Goal: Task Accomplishment & Management: Complete application form

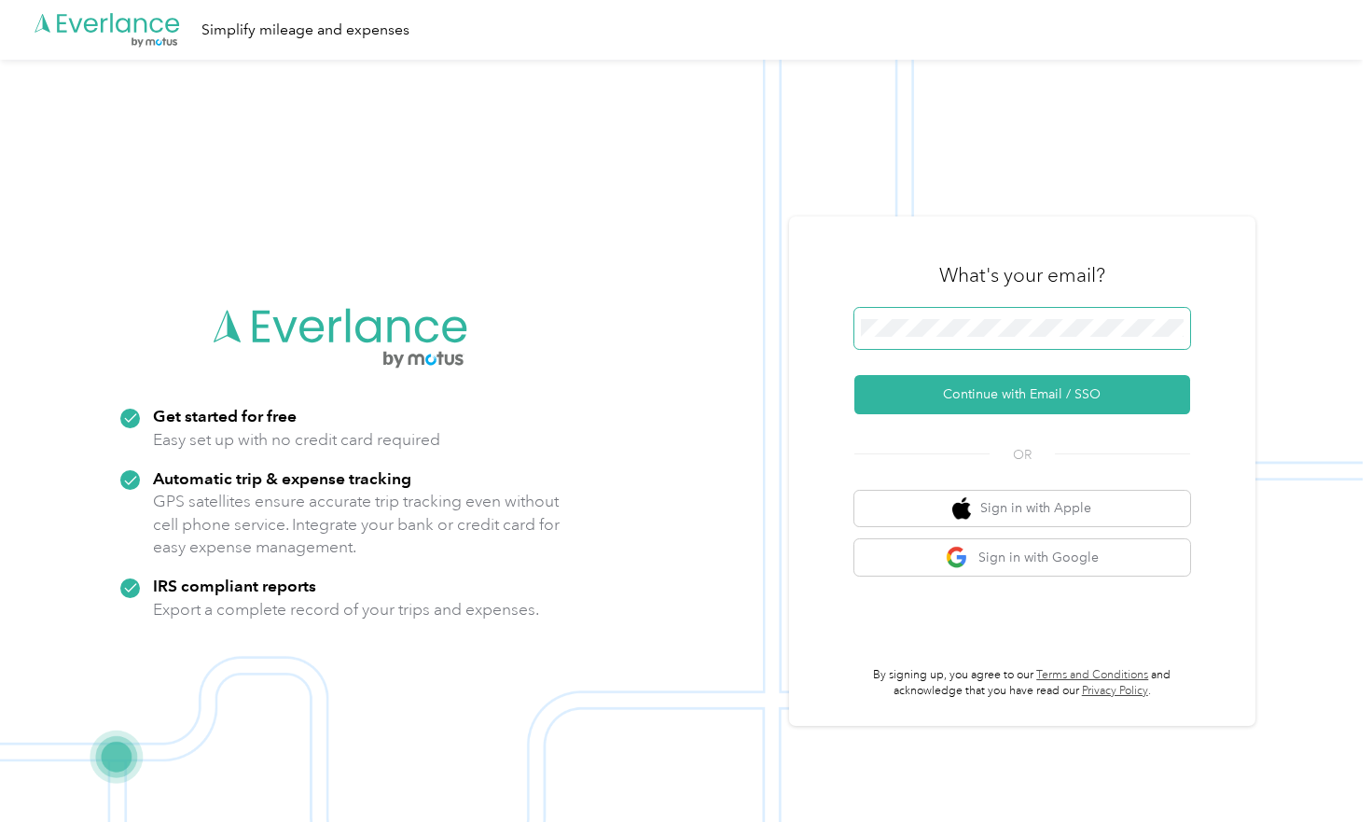
click at [1029, 395] on button "Continue with Email / SSO" at bounding box center [1023, 394] width 336 height 39
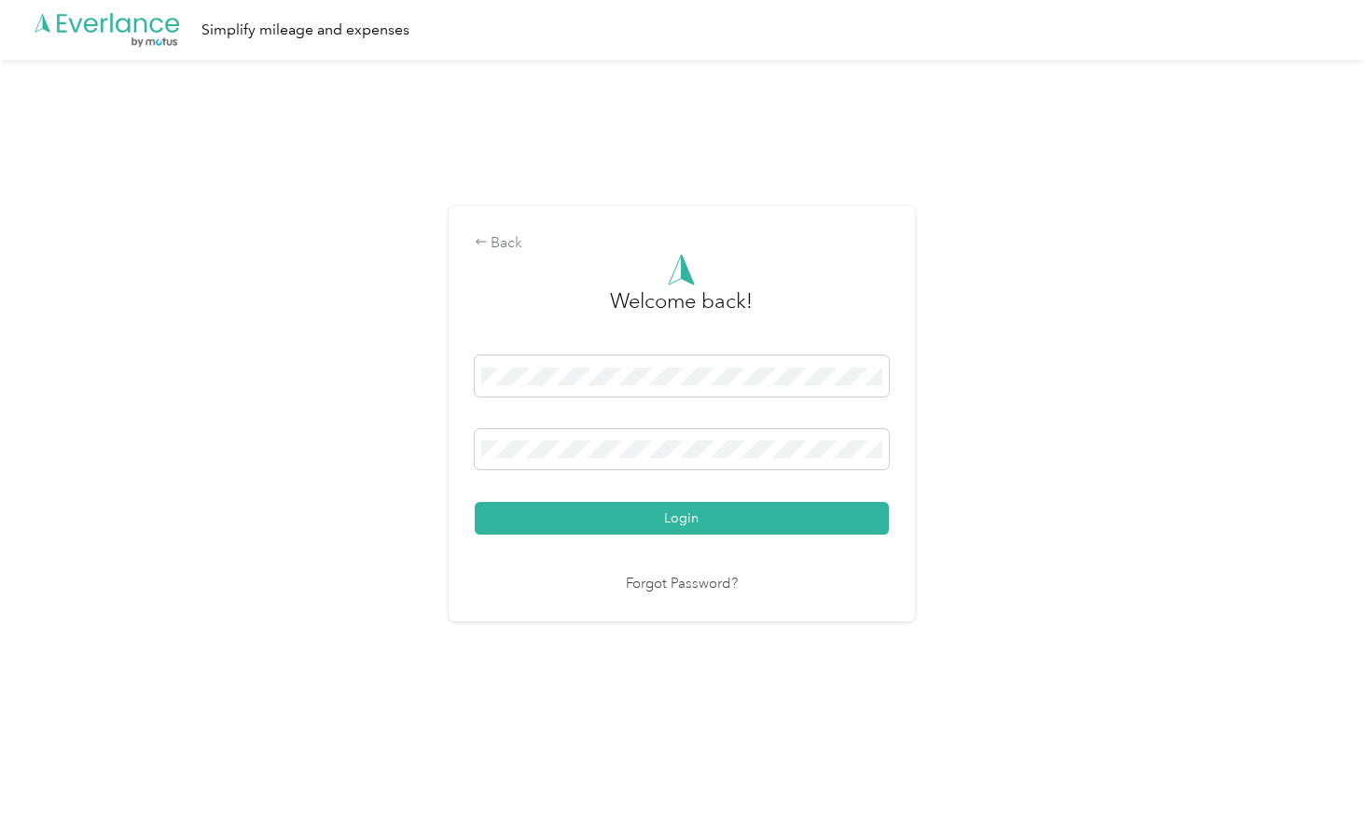
click at [686, 518] on button "Login" at bounding box center [682, 518] width 414 height 33
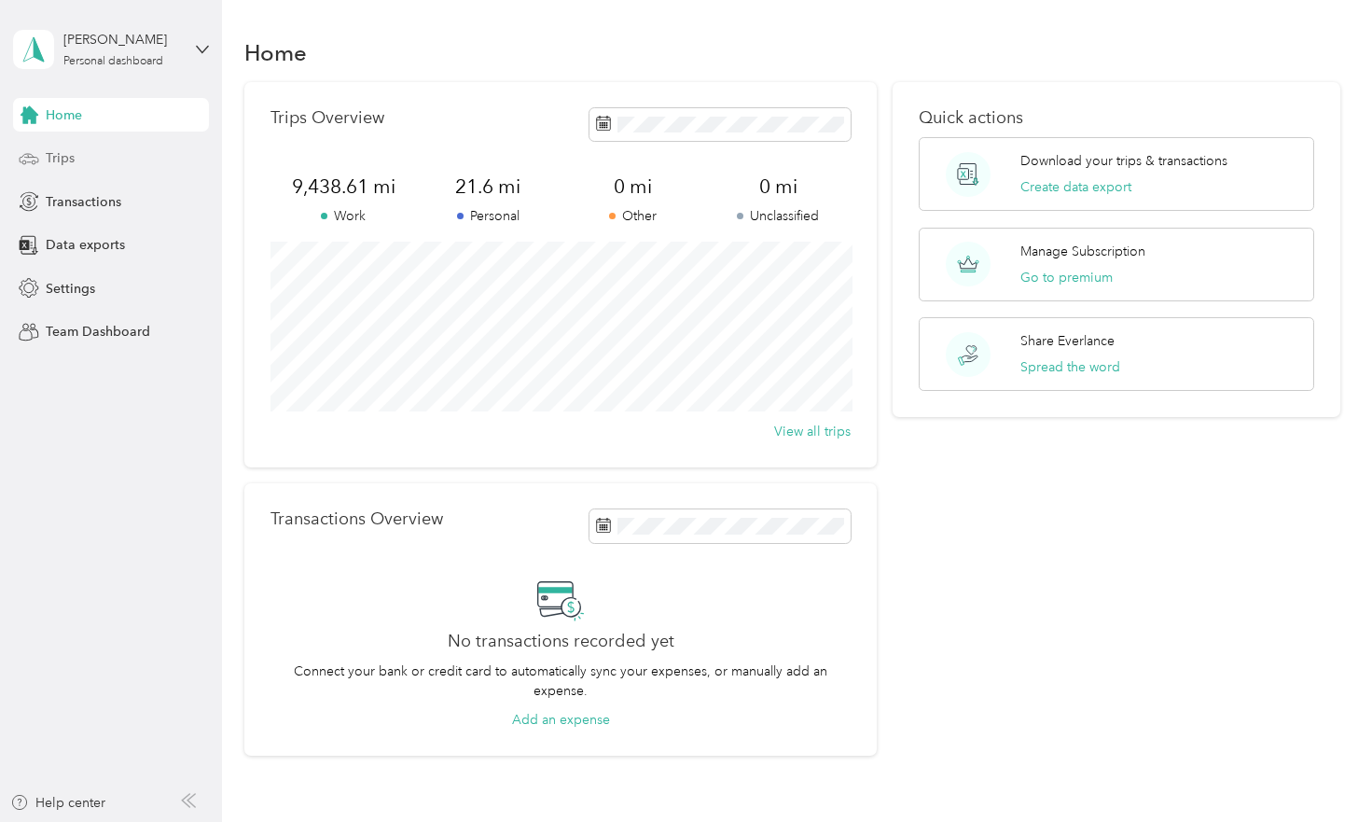
click at [48, 152] on span "Trips" at bounding box center [60, 158] width 29 height 20
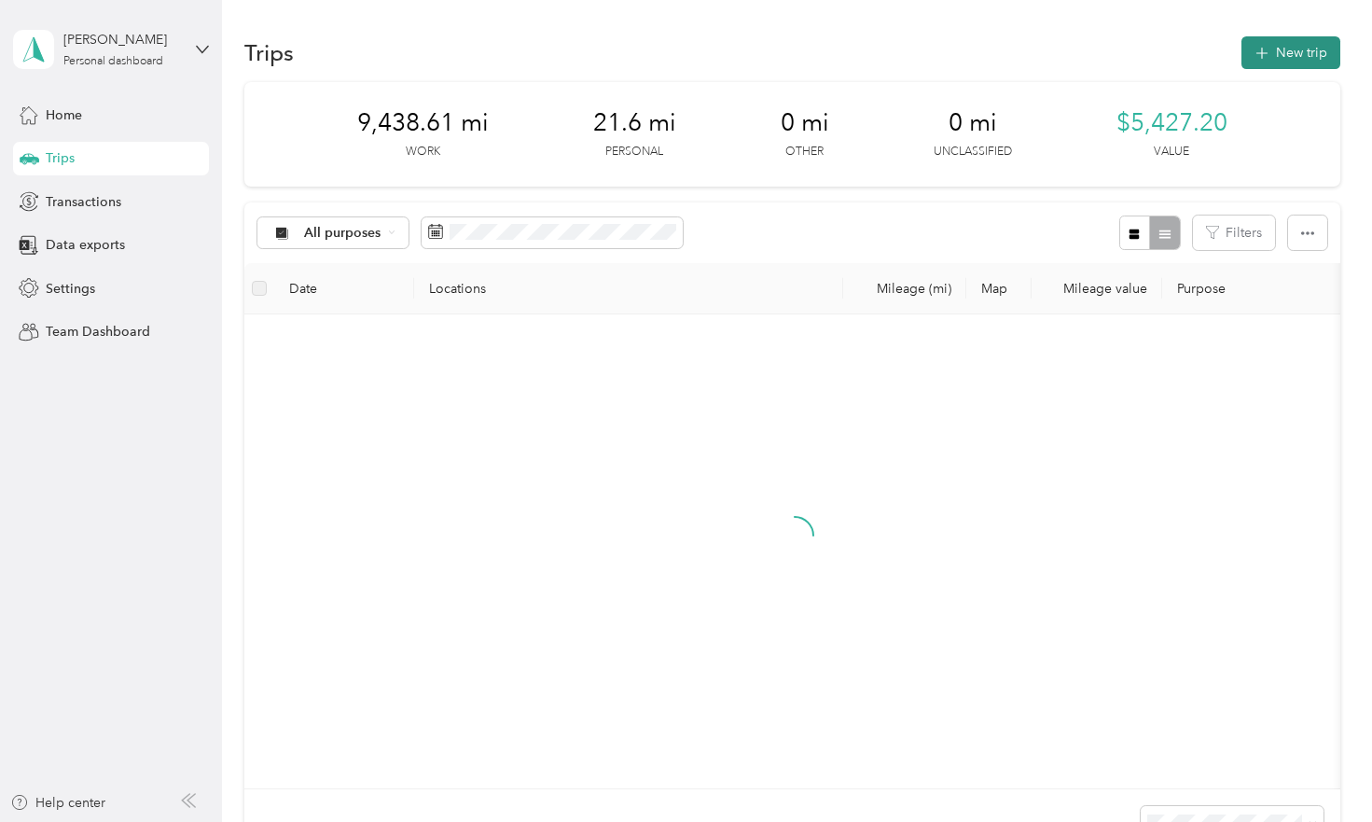
click at [1324, 49] on button "New trip" at bounding box center [1291, 52] width 99 height 33
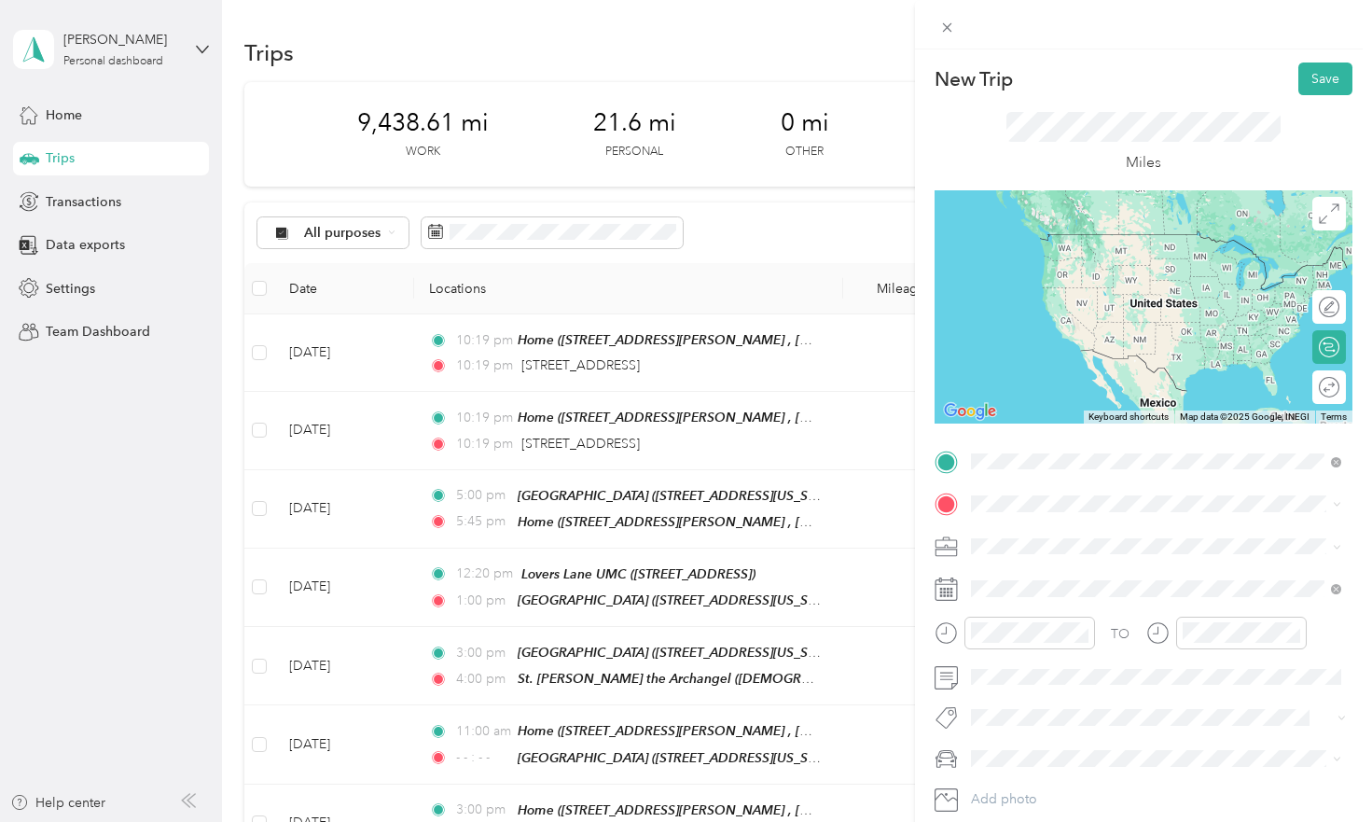
click at [1035, 544] on div "[GEOGRAPHIC_DATA] UMC [STREET_ADDRESS]" at bounding box center [1065, 545] width 118 height 39
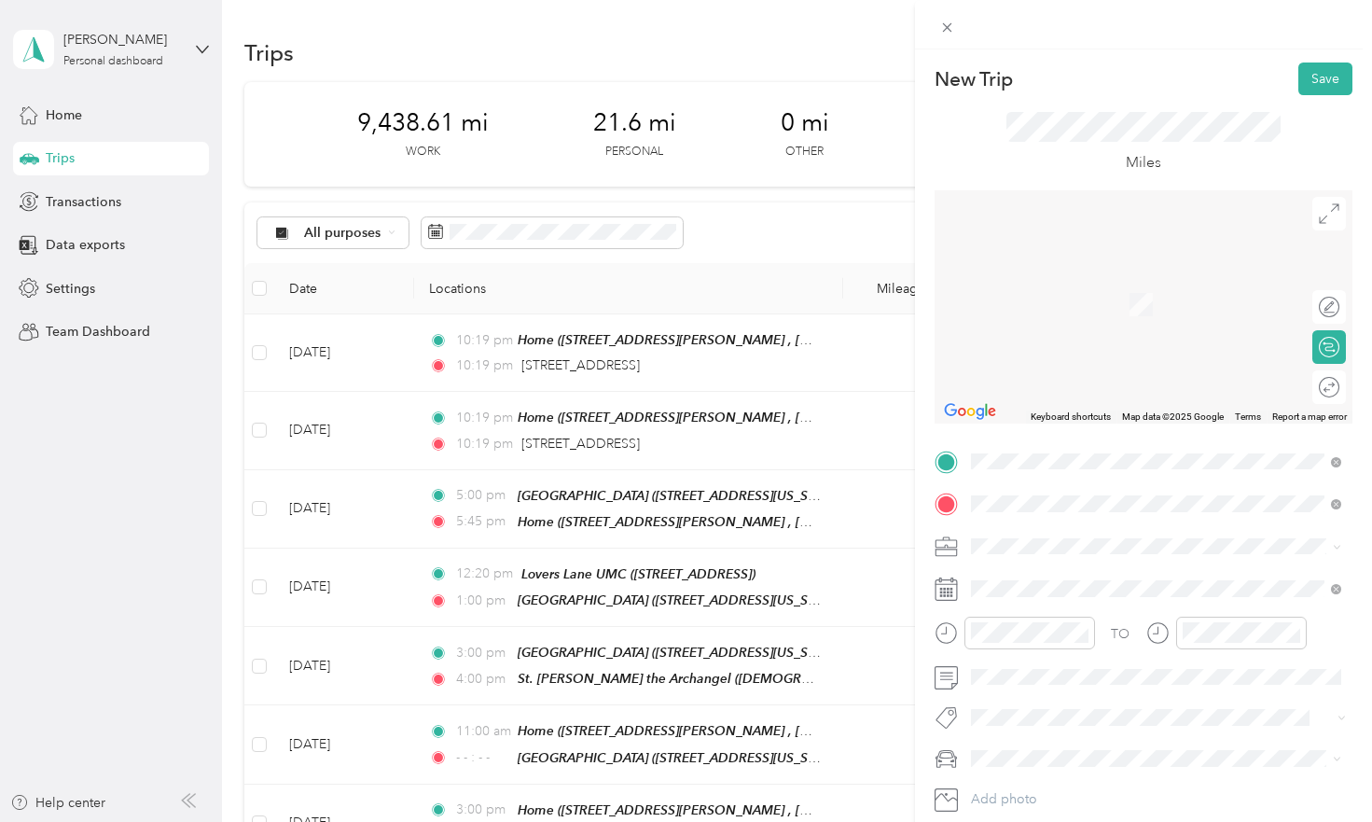
click at [1127, 569] on span "[STREET_ADDRESS][US_STATE]" at bounding box center [1099, 571] width 187 height 17
click at [1118, 577] on span "[STREET_ADDRESS][US_STATE]" at bounding box center [1099, 568] width 187 height 17
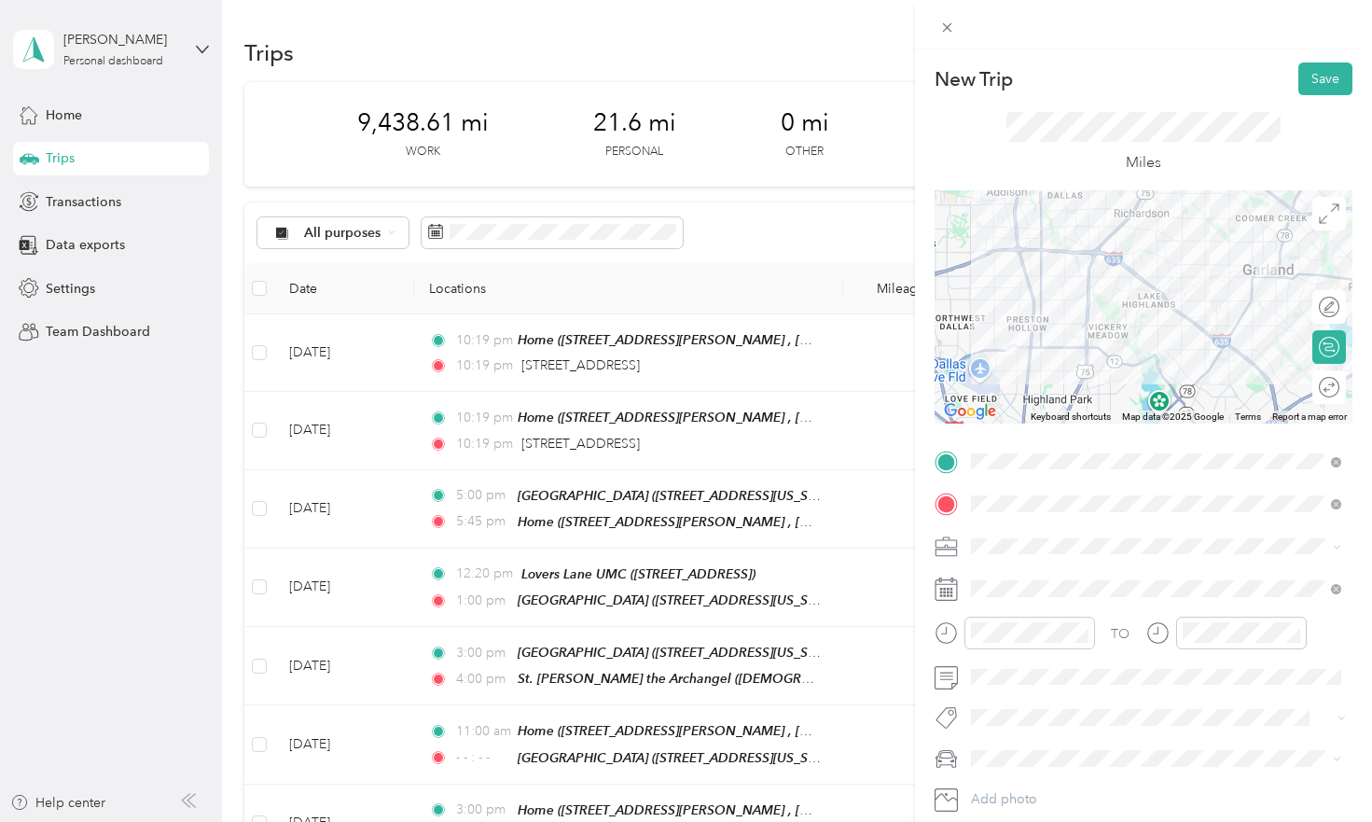
click at [1054, 346] on div "Musician" at bounding box center [1156, 350] width 357 height 20
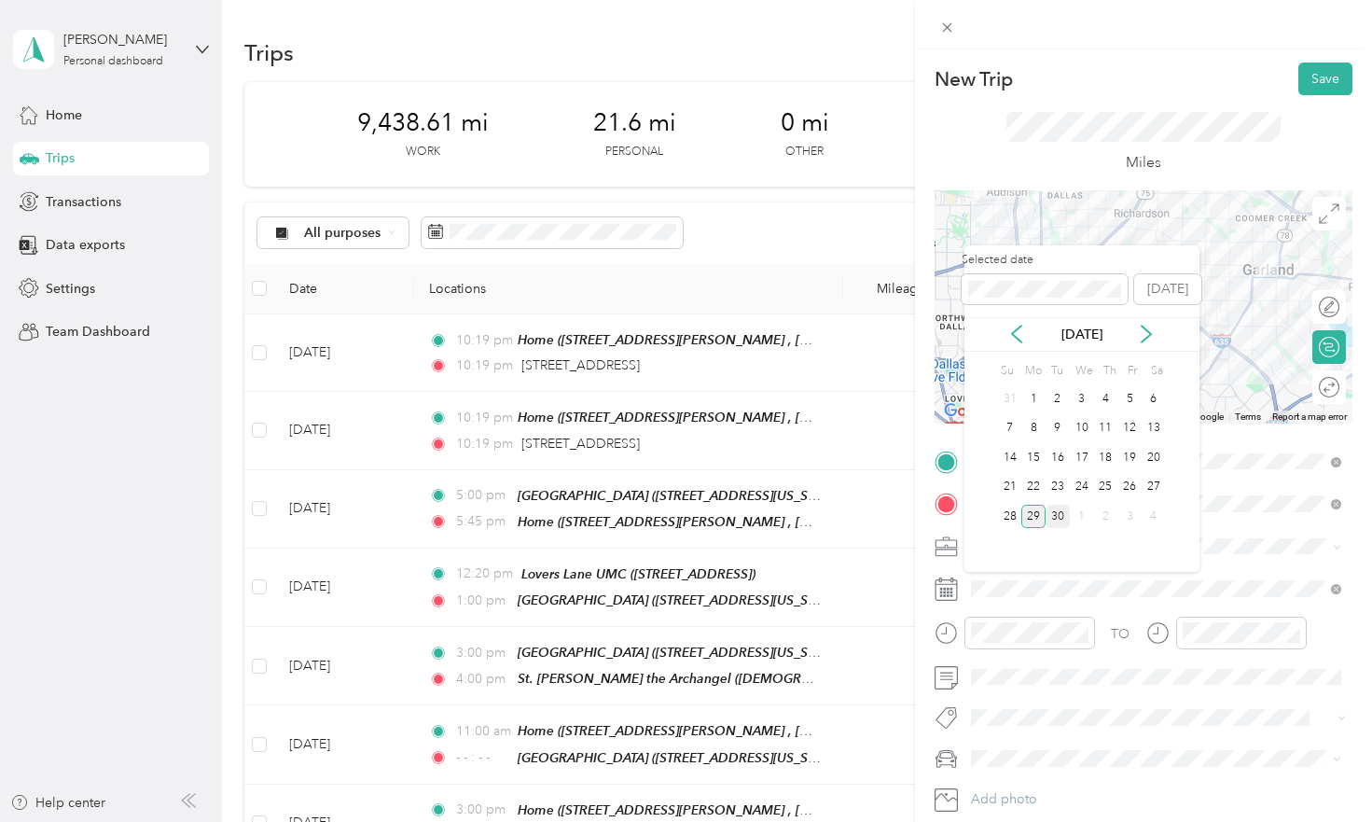
click at [1046, 516] on div "30" at bounding box center [1058, 516] width 24 height 23
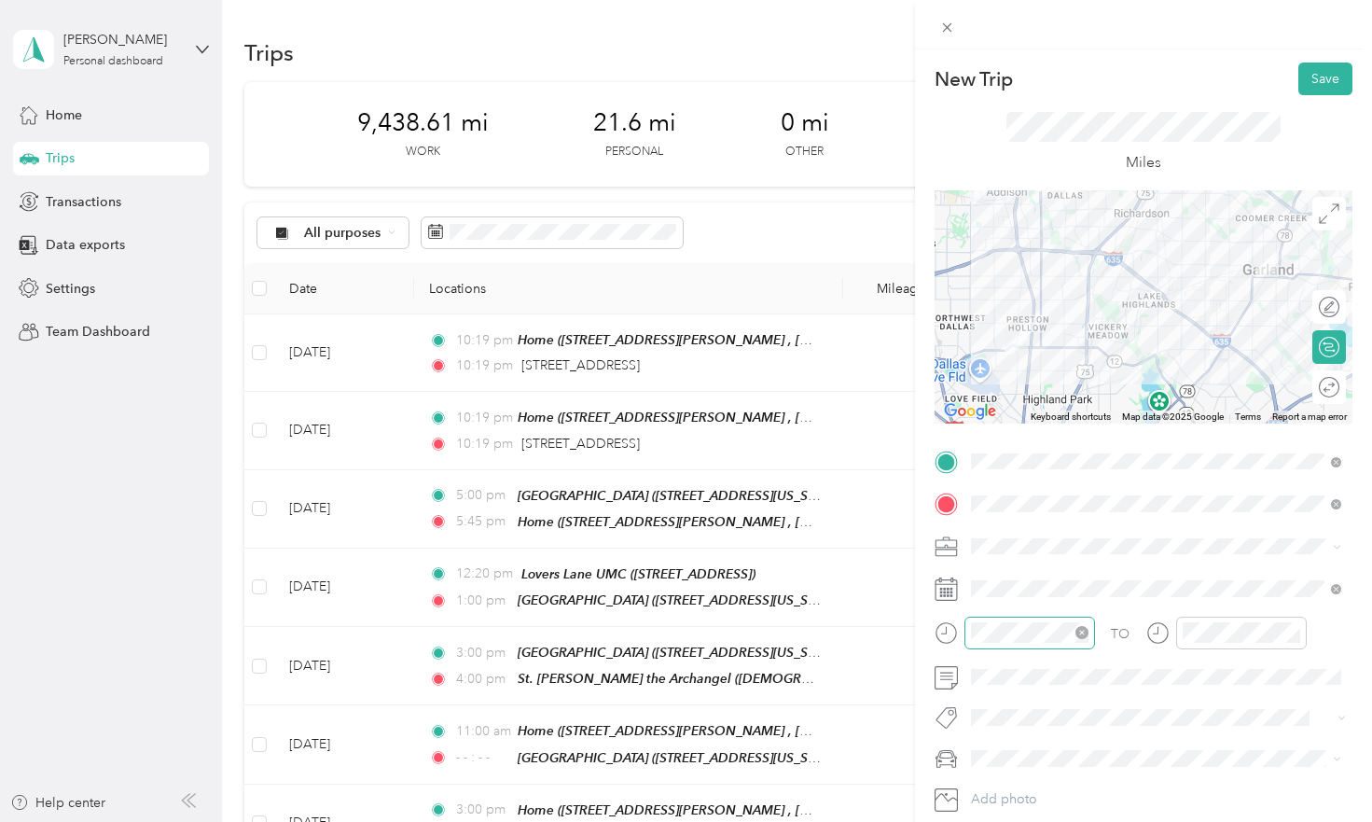
click at [1014, 618] on div at bounding box center [1030, 633] width 131 height 33
click at [986, 375] on div "04" at bounding box center [990, 375] width 45 height 26
click at [1043, 378] on div "00" at bounding box center [1044, 382] width 45 height 26
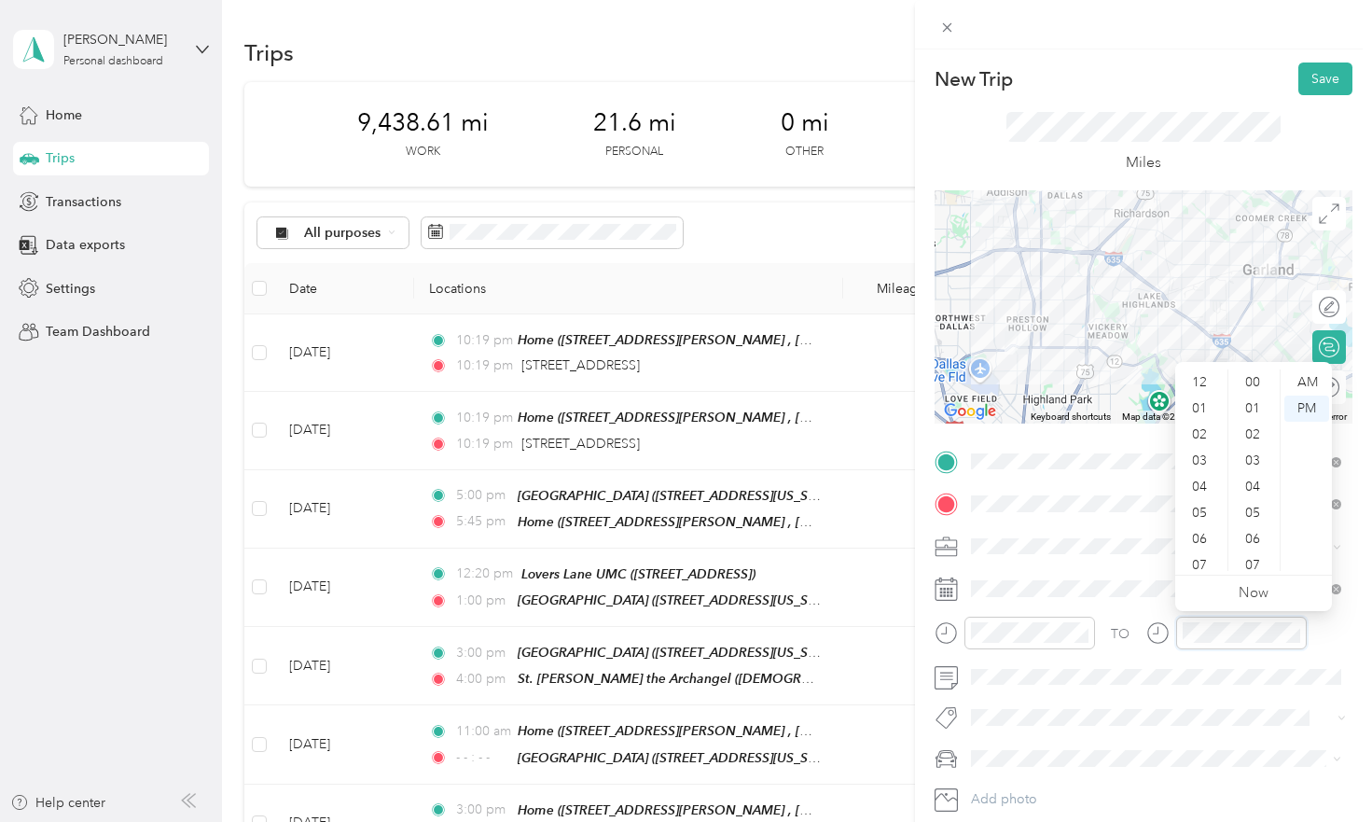
scroll to position [112, 0]
click at [1202, 399] on div "05" at bounding box center [1201, 401] width 45 height 26
click at [1257, 383] on div "00" at bounding box center [1255, 382] width 45 height 26
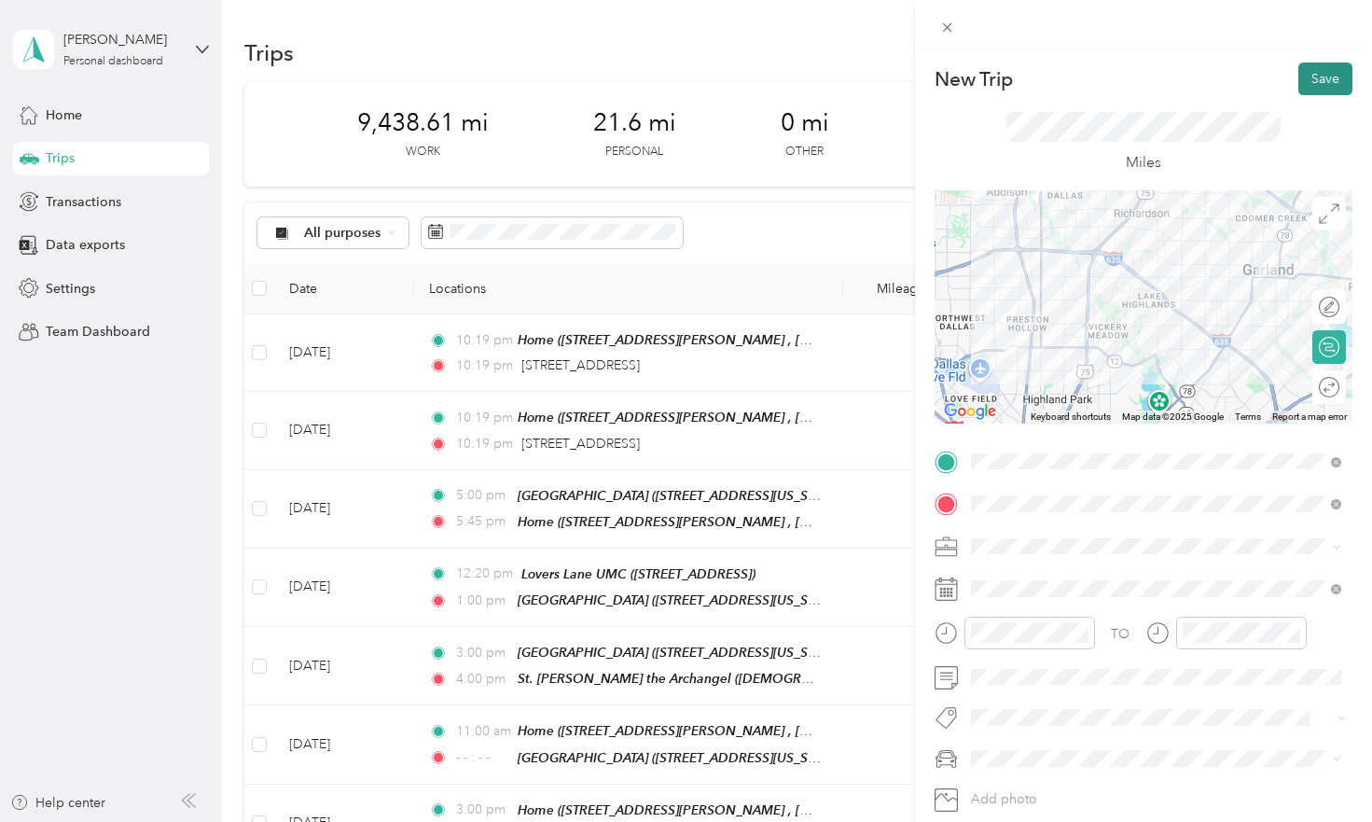
click at [1316, 86] on button "Save" at bounding box center [1326, 79] width 54 height 33
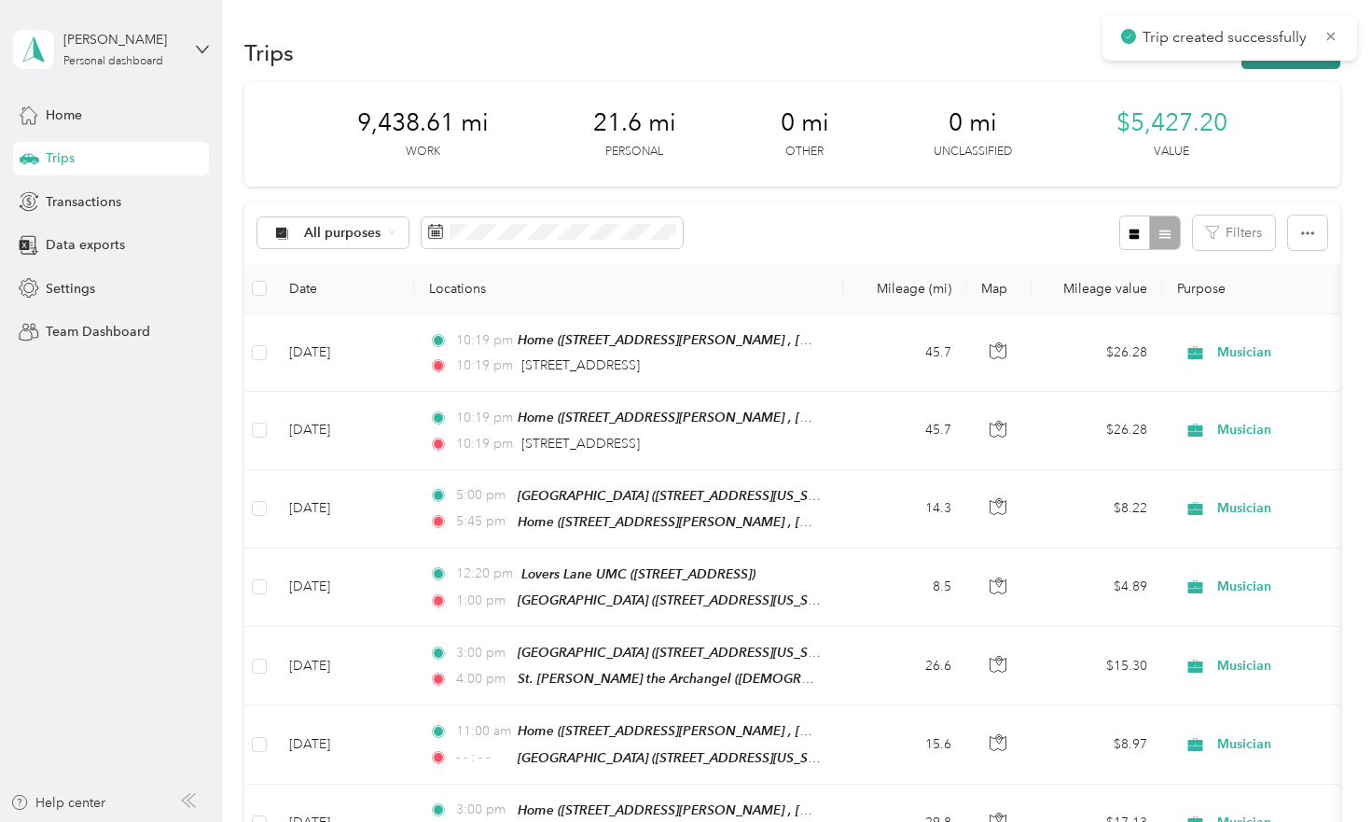
click at [1321, 65] on button "New trip" at bounding box center [1291, 52] width 99 height 33
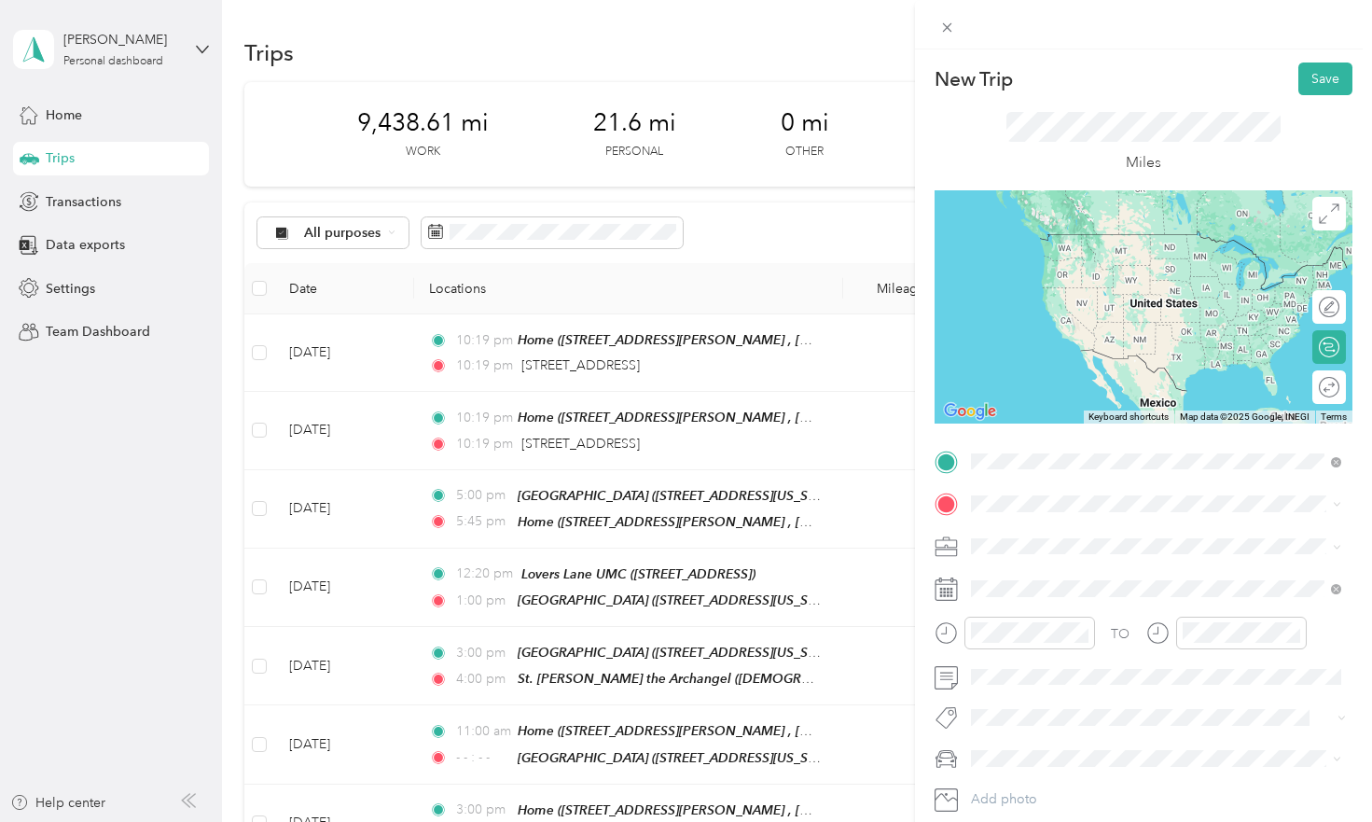
click at [1044, 549] on li "[STREET_ADDRESS][US_STATE]" at bounding box center [1156, 529] width 383 height 38
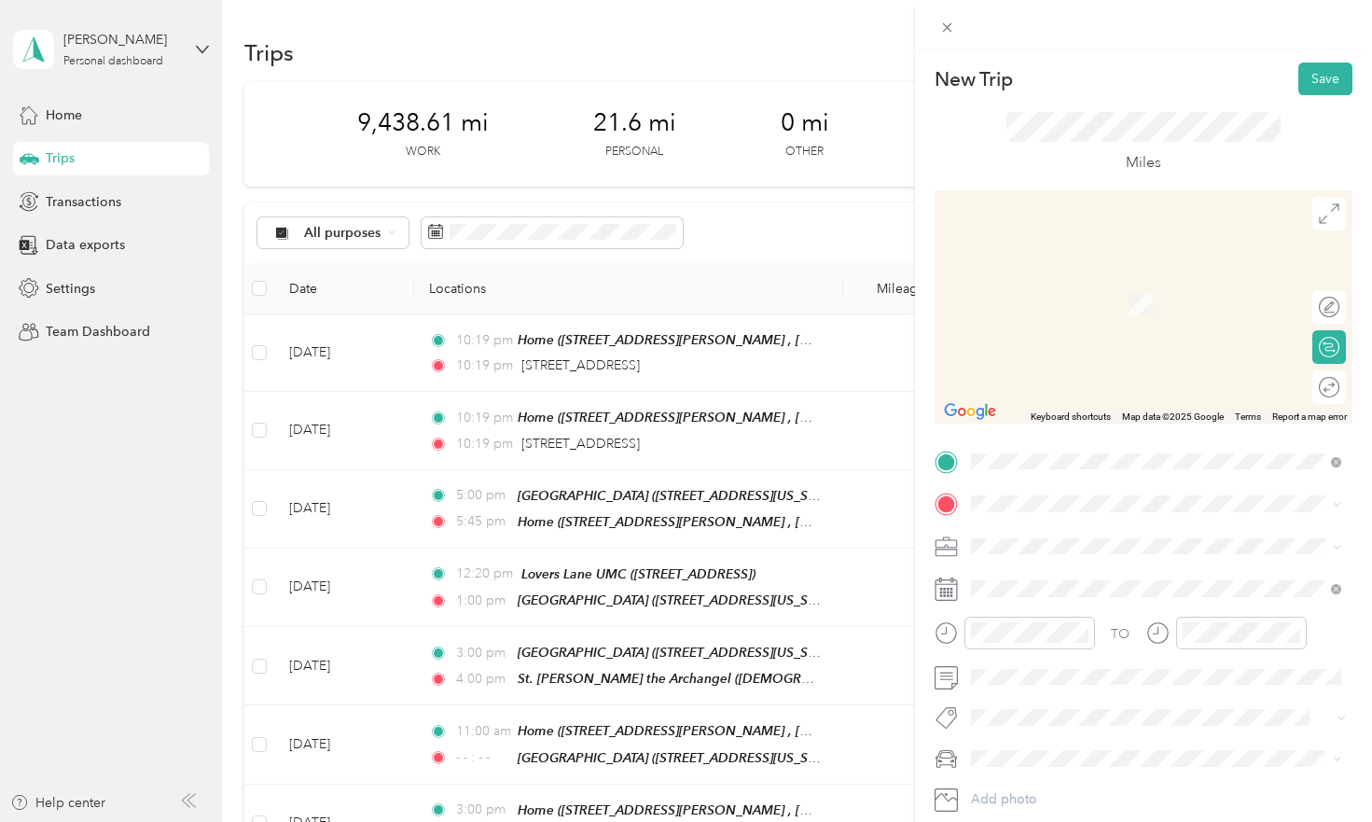
click at [1019, 600] on div "Home [STREET_ADDRESS][PERSON_NAME], [GEOGRAPHIC_DATA], [GEOGRAPHIC_DATA], [GEOG…" at bounding box center [1170, 606] width 329 height 78
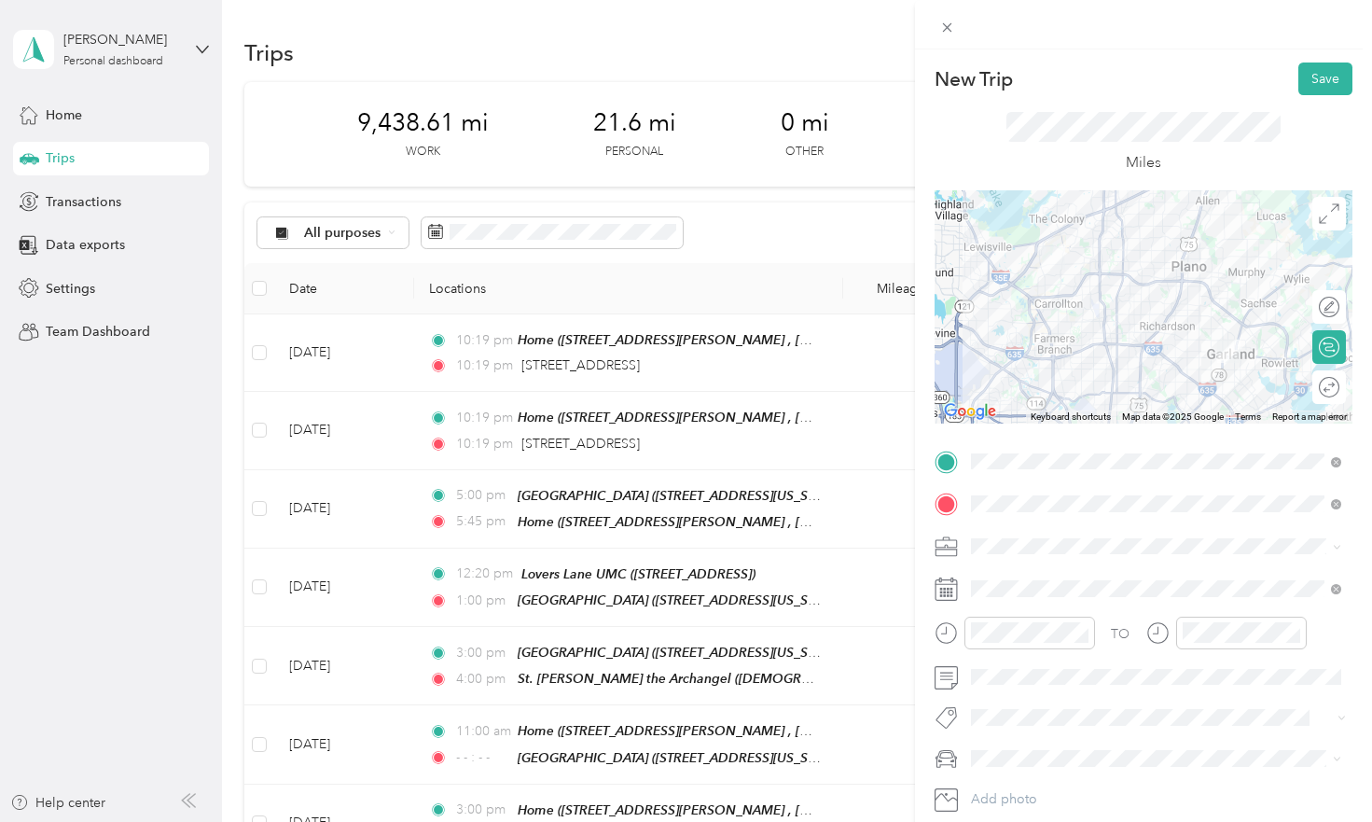
click at [1028, 345] on span "Musician" at bounding box center [1003, 349] width 50 height 16
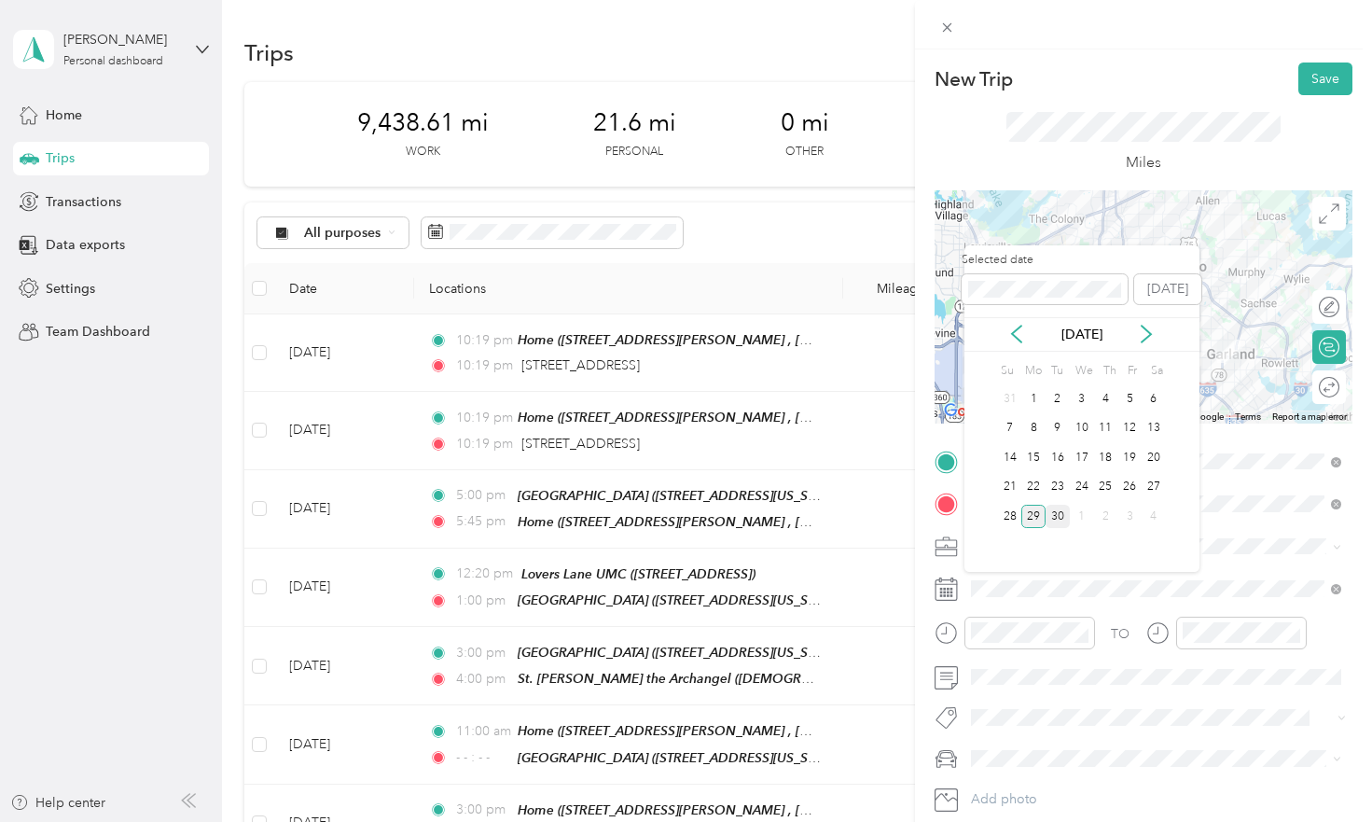
click at [1057, 510] on div "30" at bounding box center [1058, 516] width 24 height 23
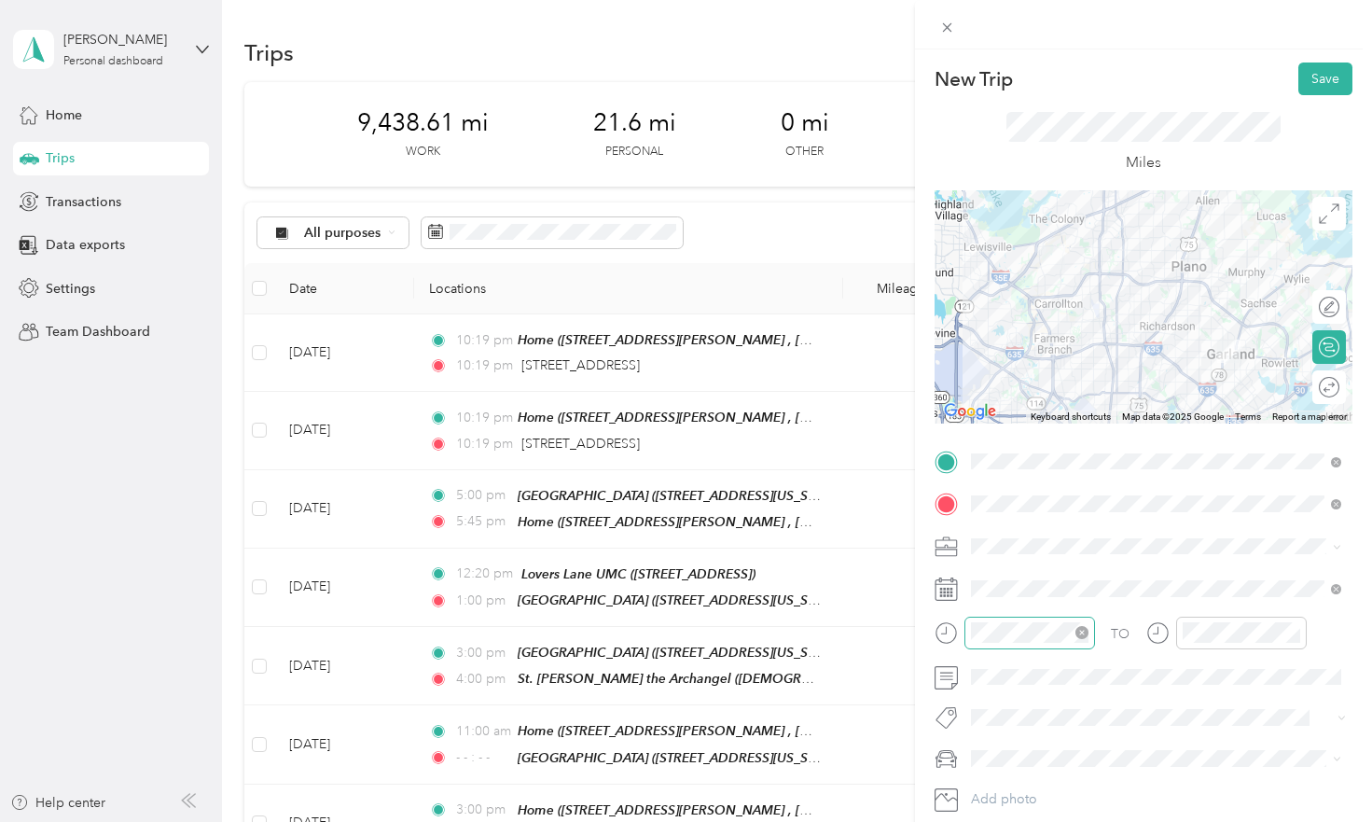
click at [1004, 643] on div at bounding box center [1030, 633] width 131 height 33
click at [996, 535] on div "10" at bounding box center [990, 532] width 45 height 26
click at [985, 494] on div "09" at bounding box center [990, 506] width 45 height 26
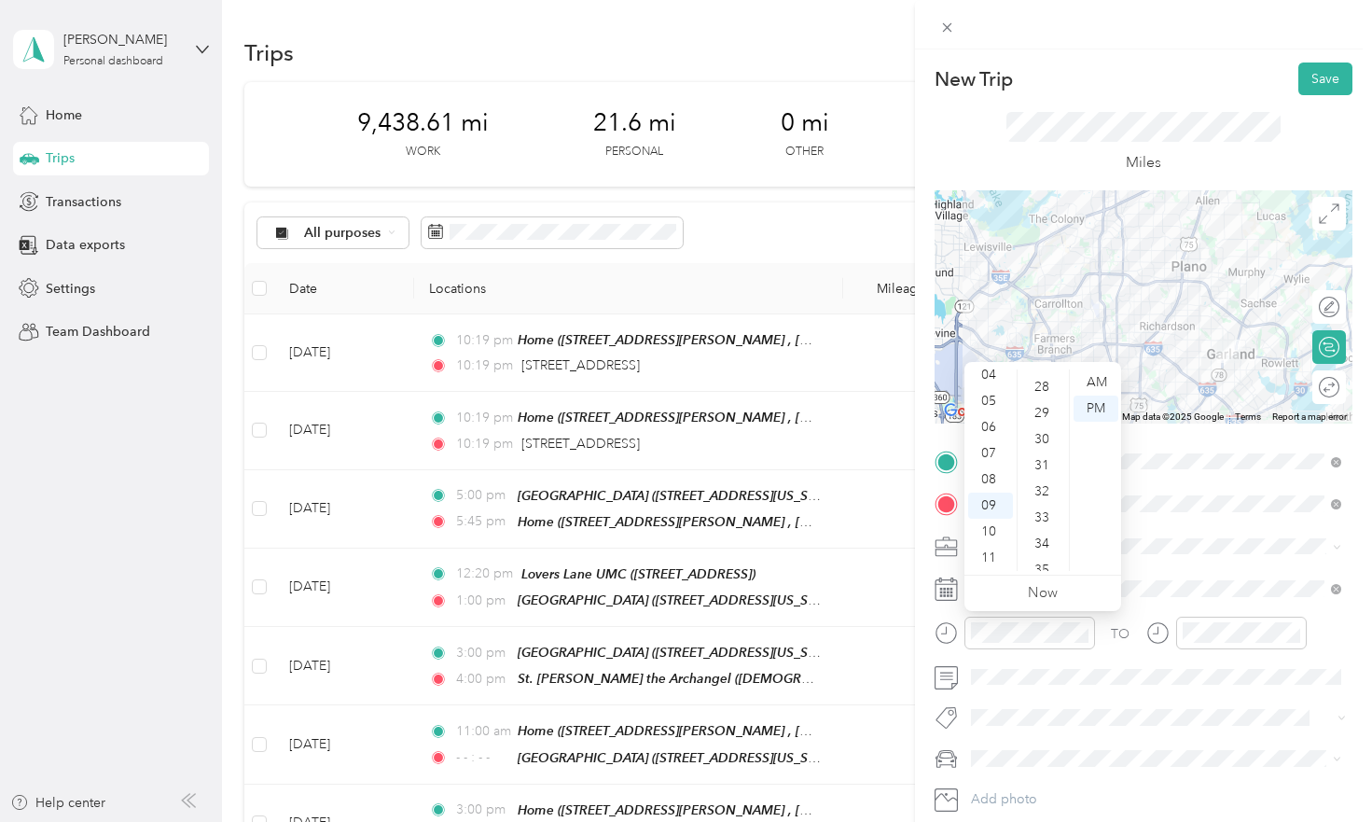
scroll to position [725, 0]
click at [1044, 439] on div "30" at bounding box center [1044, 441] width 45 height 26
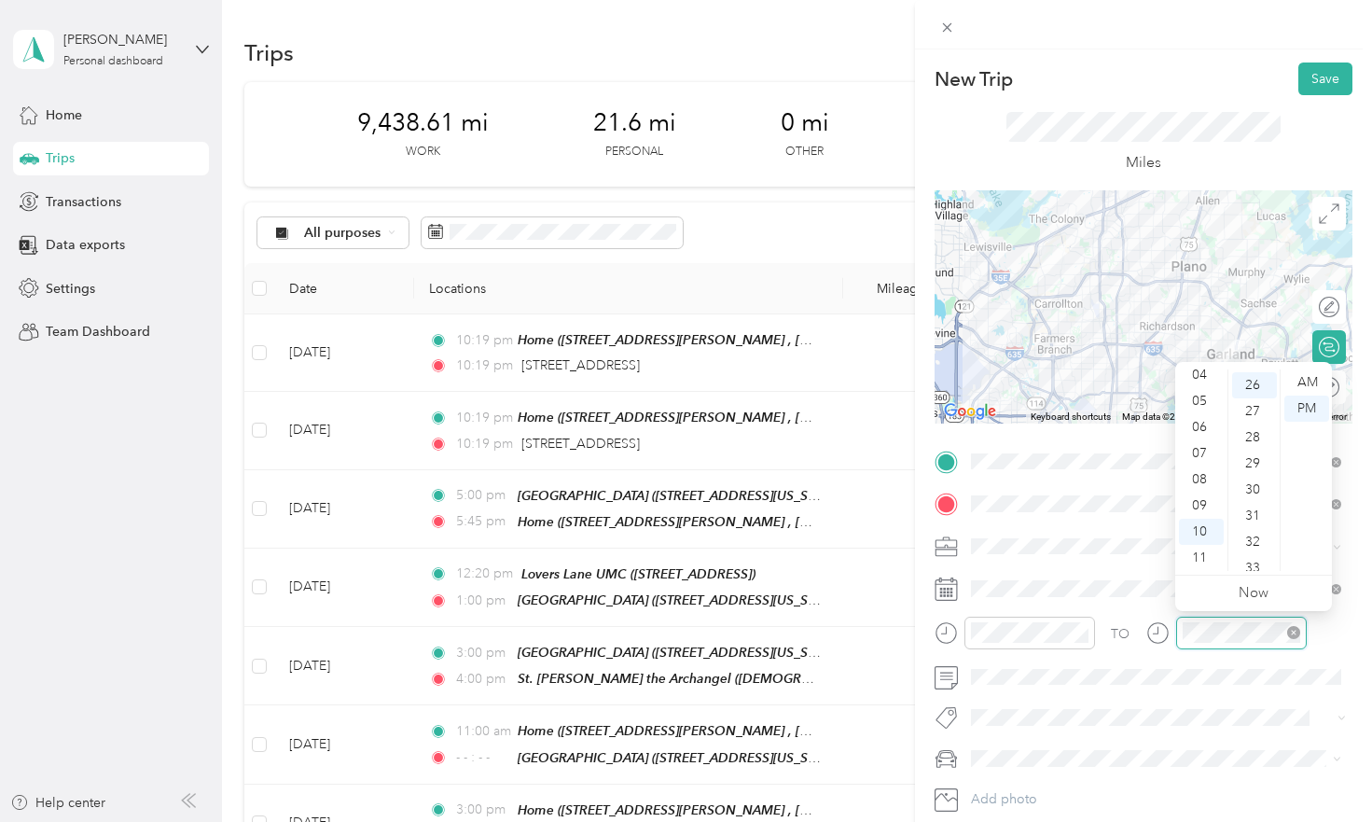
scroll to position [677, 0]
click at [1256, 493] on div "30" at bounding box center [1255, 489] width 45 height 26
click at [1330, 69] on button "Save" at bounding box center [1326, 79] width 54 height 33
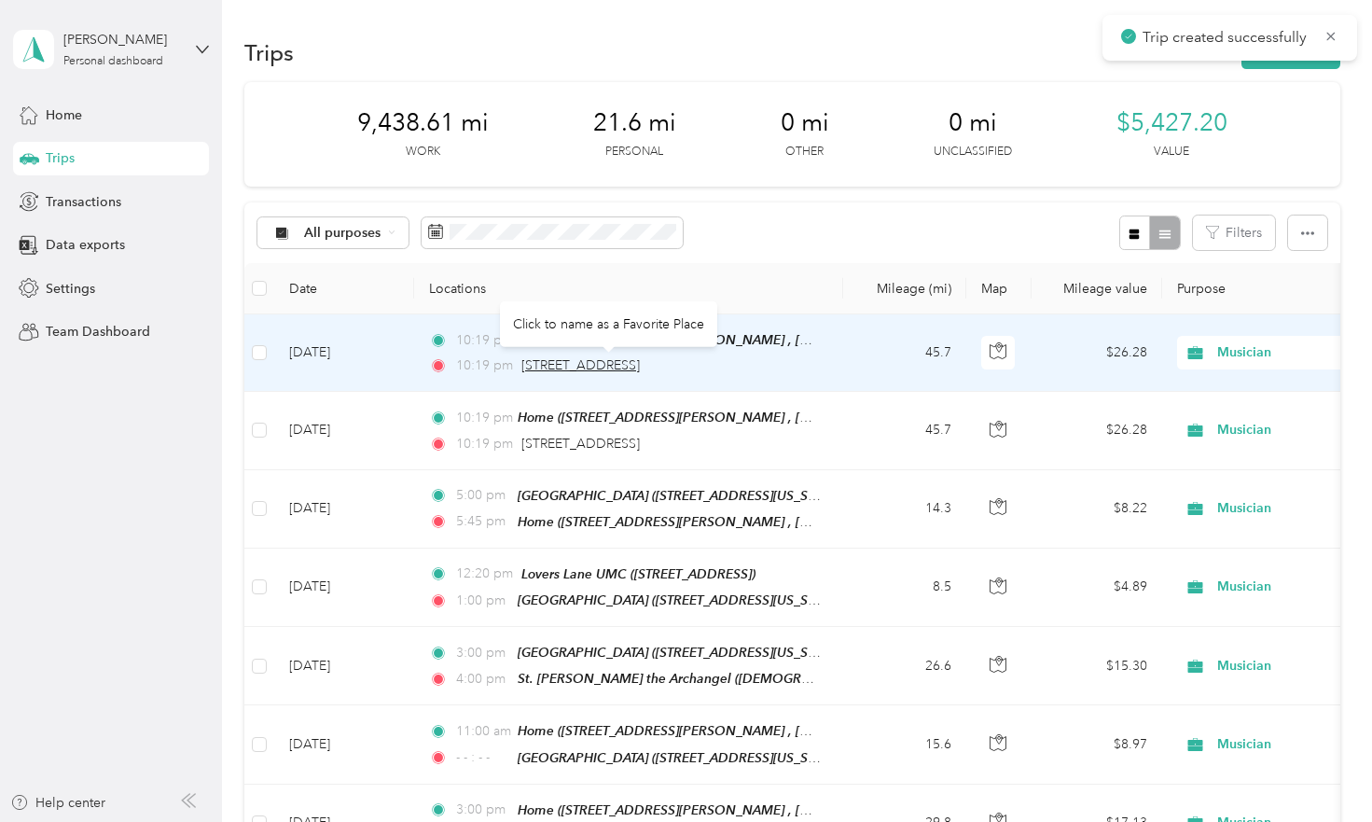
click at [640, 362] on span "[STREET_ADDRESS]" at bounding box center [581, 365] width 118 height 16
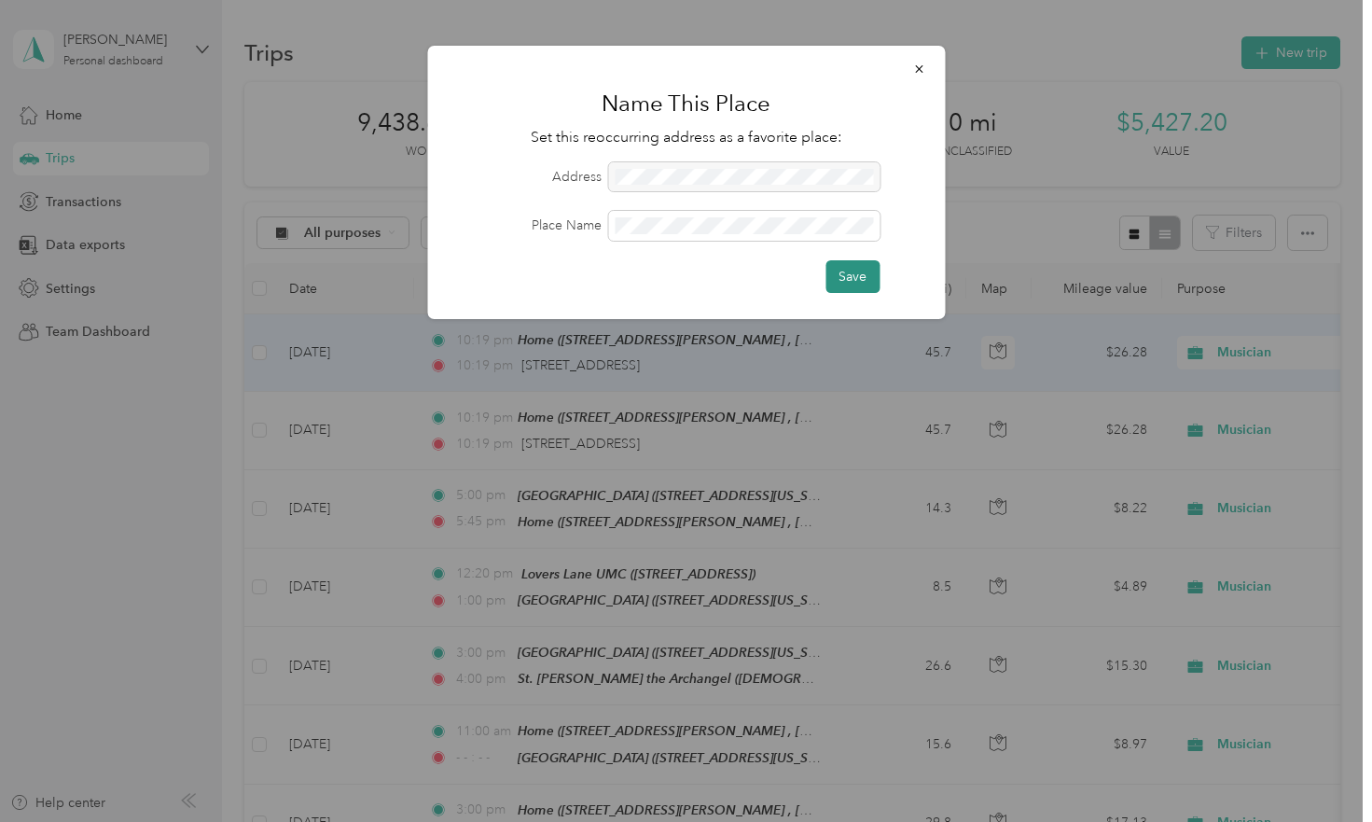
click at [856, 273] on button "Save" at bounding box center [853, 276] width 54 height 33
